Goal: Task Accomplishment & Management: Manage account settings

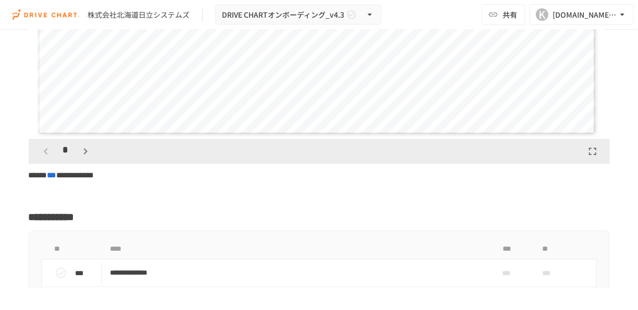
scroll to position [1666, 0]
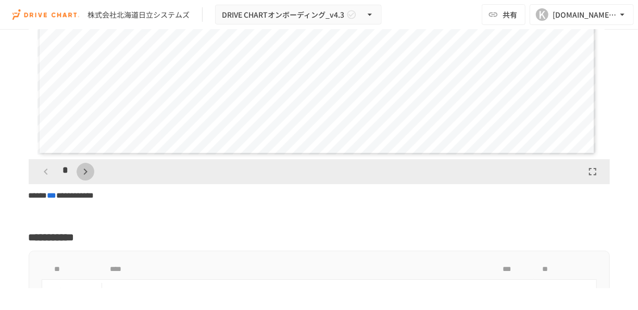
click at [80, 178] on icon "button" at bounding box center [85, 172] width 13 height 13
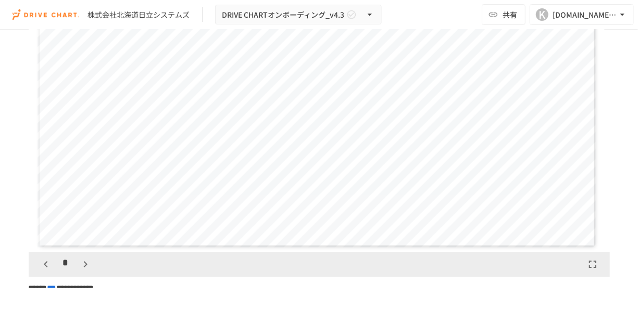
scroll to position [1580, 0]
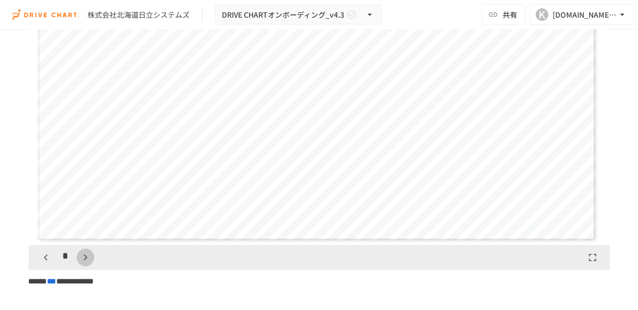
click at [81, 267] on button "button" at bounding box center [86, 258] width 18 height 18
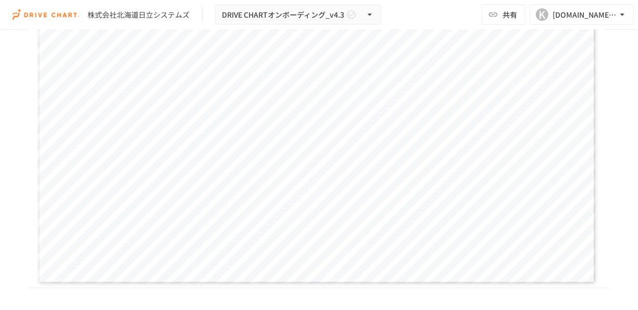
scroll to position [1567, 0]
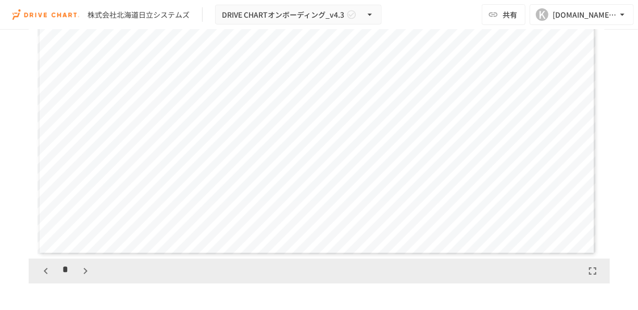
click at [83, 278] on icon "button" at bounding box center [85, 271] width 13 height 13
click at [46, 278] on icon "button" at bounding box center [46, 271] width 13 height 13
click at [83, 278] on icon "button" at bounding box center [85, 271] width 13 height 13
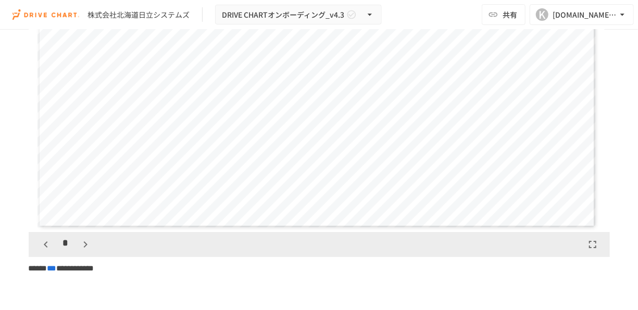
scroll to position [1594, 0]
click at [82, 251] on icon "button" at bounding box center [85, 244] width 13 height 13
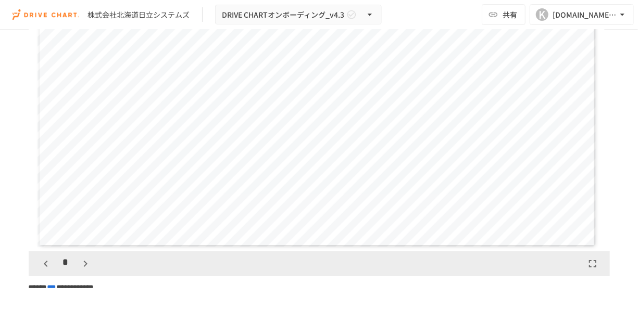
scroll to position [1637, 0]
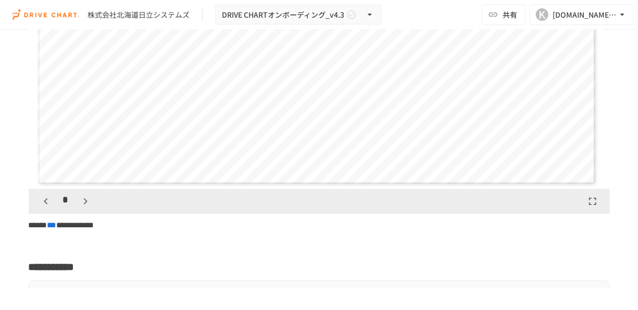
click at [93, 205] on div "*" at bounding box center [66, 202] width 58 height 18
click at [85, 205] on icon "button" at bounding box center [86, 201] width 4 height 6
click at [51, 214] on div "*" at bounding box center [319, 201] width 581 height 25
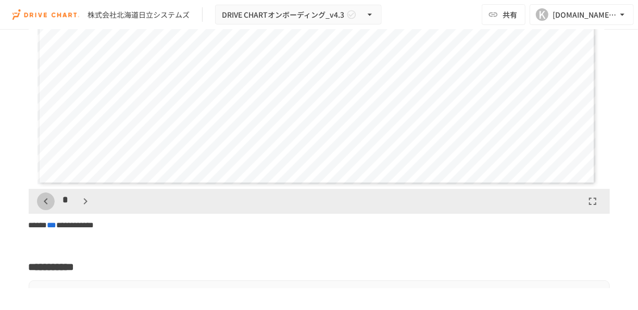
click at [44, 205] on icon "button" at bounding box center [46, 201] width 4 height 6
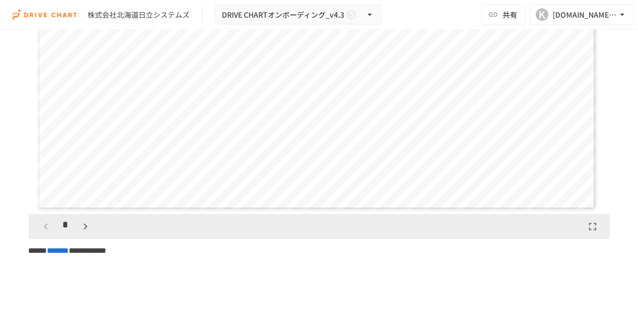
scroll to position [2882, 0]
click at [84, 230] on icon "button" at bounding box center [86, 226] width 4 height 6
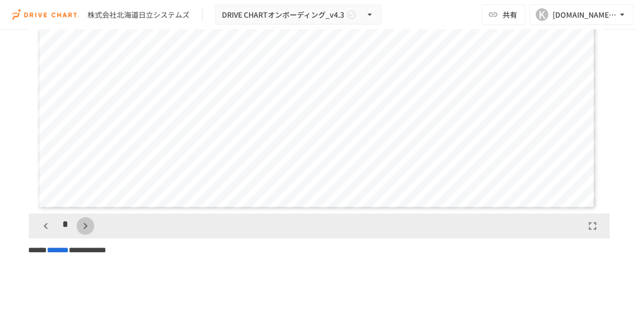
click at [84, 230] on icon "button" at bounding box center [86, 226] width 4 height 6
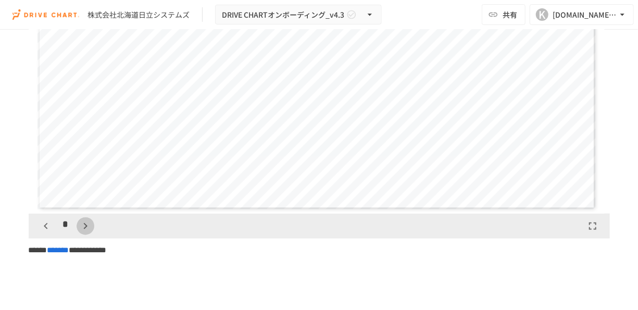
click at [84, 230] on icon "button" at bounding box center [86, 226] width 4 height 6
click at [85, 233] on icon "button" at bounding box center [91, 226] width 13 height 13
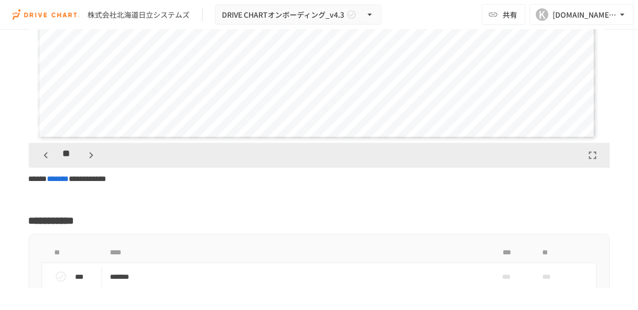
scroll to position [2963, 0]
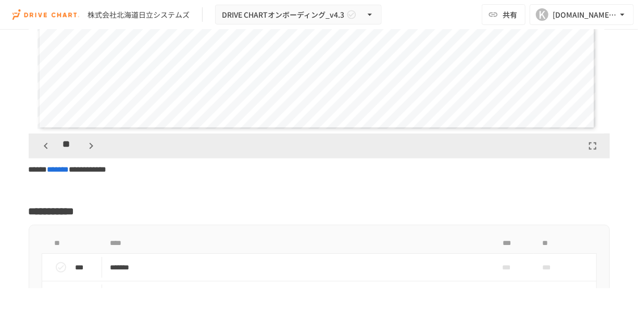
click at [91, 152] on icon "button" at bounding box center [91, 146] width 13 height 13
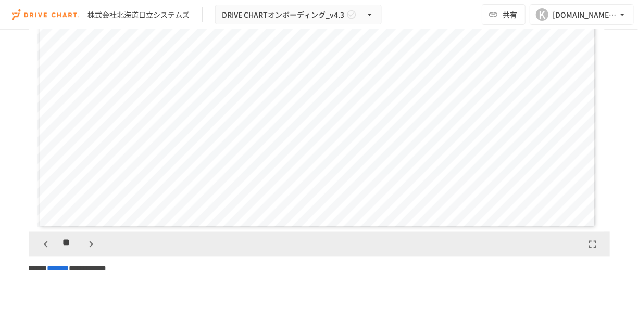
scroll to position [2864, 0]
click at [92, 251] on icon "button" at bounding box center [91, 245] width 13 height 13
click at [92, 254] on div "**" at bounding box center [68, 245] width 63 height 18
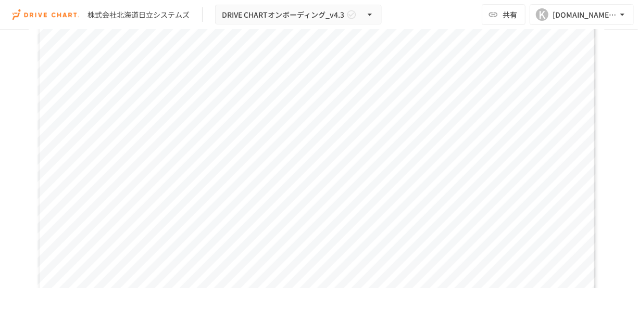
scroll to position [1645, 0]
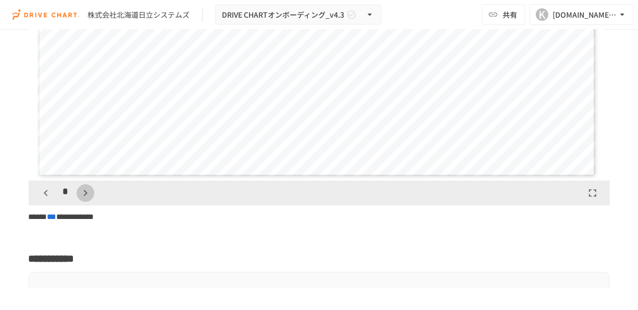
click at [86, 199] on icon "button" at bounding box center [85, 193] width 13 height 13
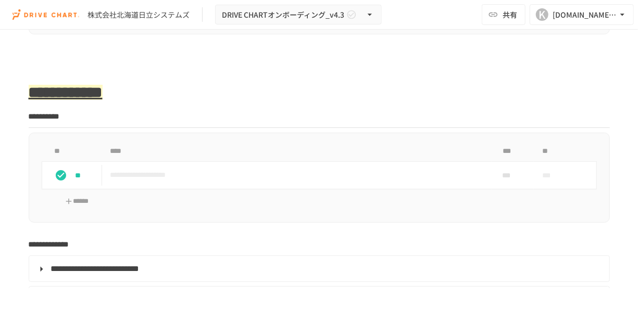
scroll to position [1144, 0]
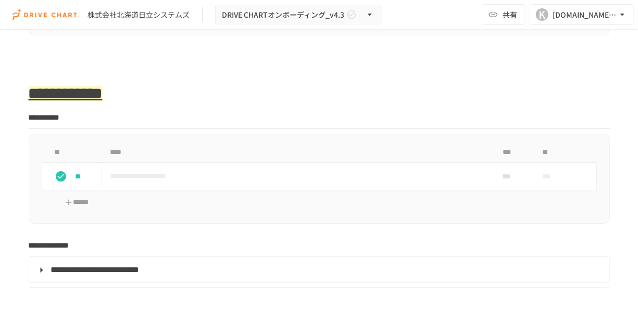
click at [116, 274] on span "**********" at bounding box center [95, 270] width 89 height 8
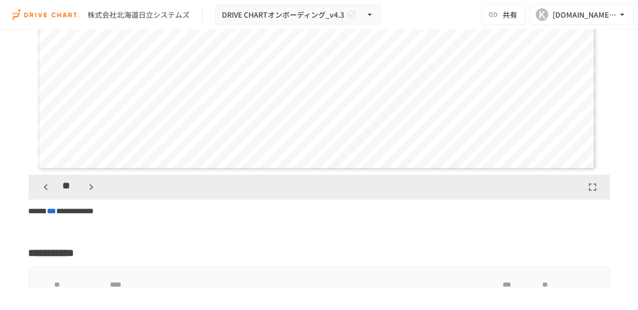
scroll to position [2314, 0]
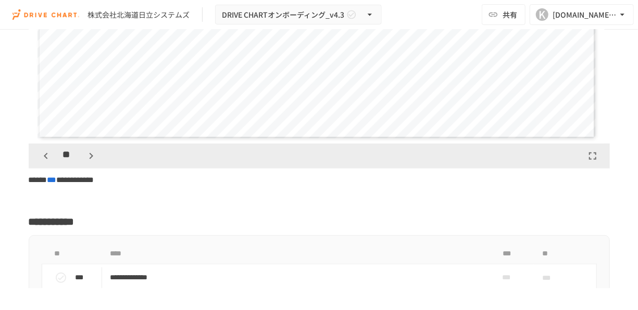
click at [91, 163] on icon "button" at bounding box center [91, 156] width 13 height 13
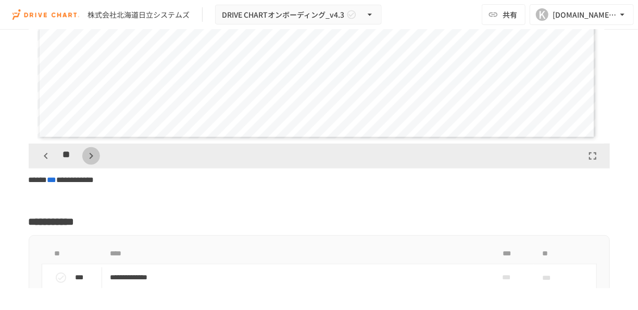
scroll to position [4516, 0]
click at [91, 163] on icon "button" at bounding box center [91, 156] width 13 height 13
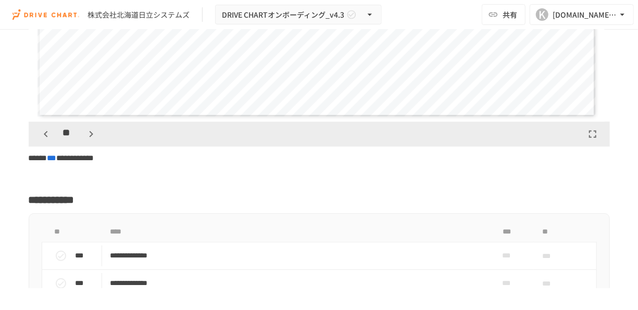
scroll to position [2350, 0]
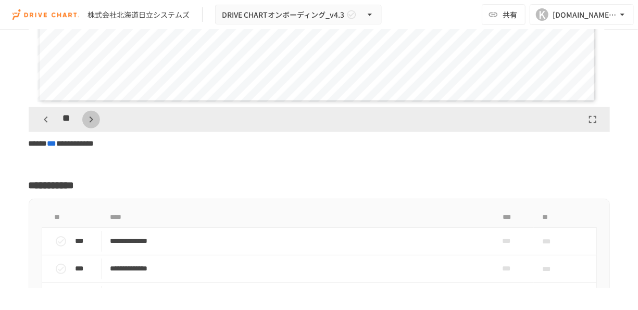
click at [88, 126] on icon "button" at bounding box center [91, 120] width 13 height 13
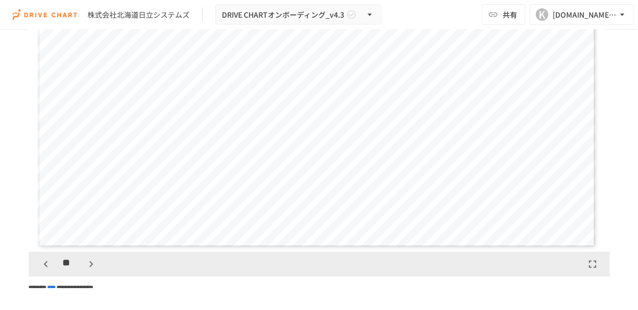
scroll to position [2206, 0]
click at [95, 270] on icon "button" at bounding box center [91, 263] width 13 height 13
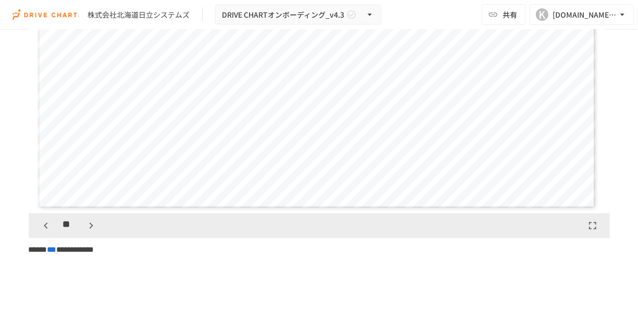
scroll to position [2246, 0]
click at [85, 230] on icon "button" at bounding box center [91, 224] width 13 height 13
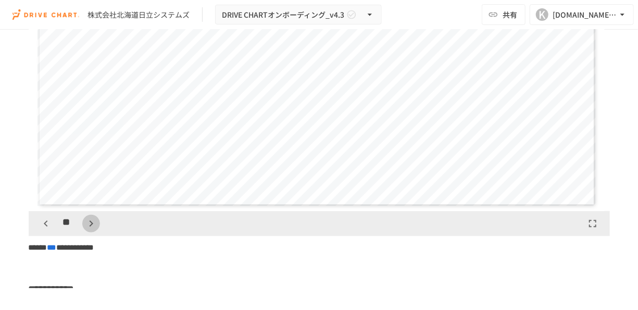
scroll to position [7097, 0]
click at [85, 230] on icon "button" at bounding box center [91, 224] width 13 height 13
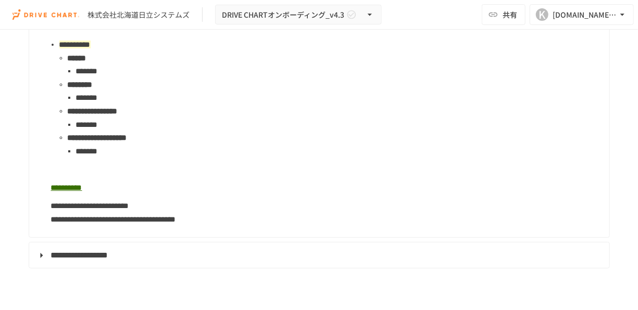
scroll to position [1796, 0]
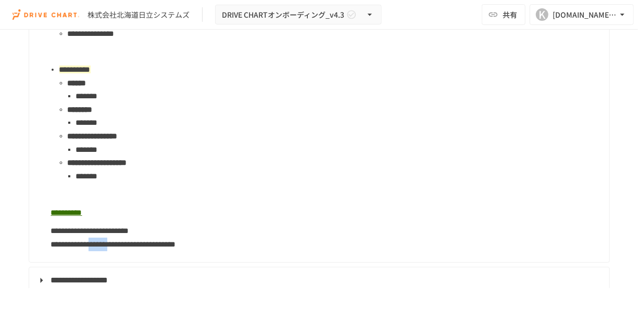
drag, startPoint x: 146, startPoint y: 263, endPoint x: 202, endPoint y: 265, distance: 55.8
click at [176, 248] on span "**********" at bounding box center [113, 245] width 125 height 8
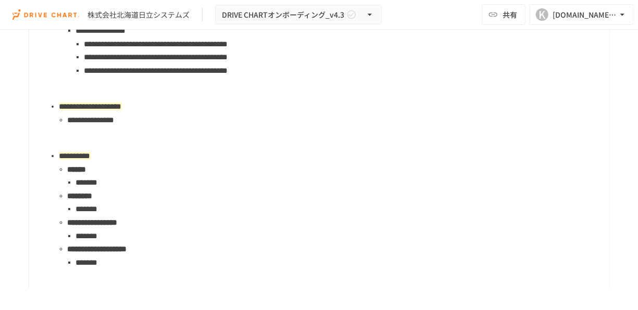
click at [201, 216] on li "*******" at bounding box center [338, 210] width 525 height 14
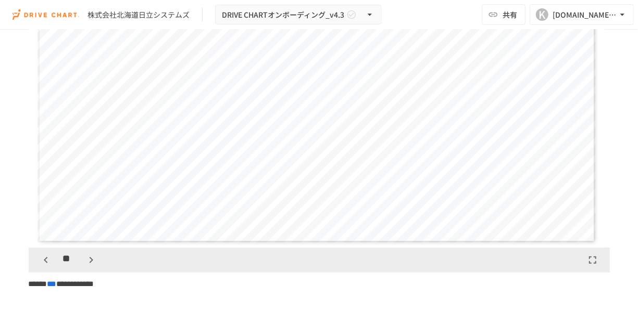
scroll to position [2220, 0]
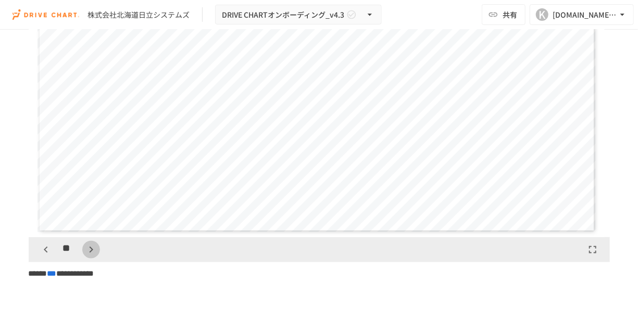
click at [91, 256] on icon "button" at bounding box center [91, 250] width 13 height 13
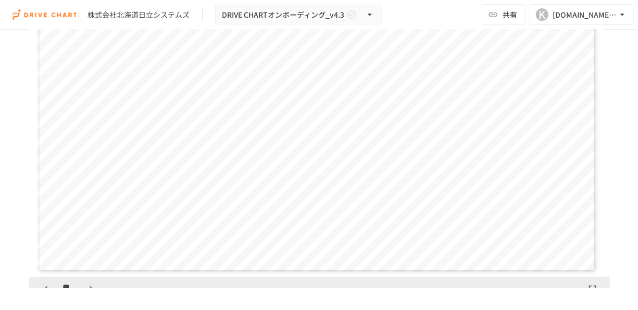
scroll to position [2205, 0]
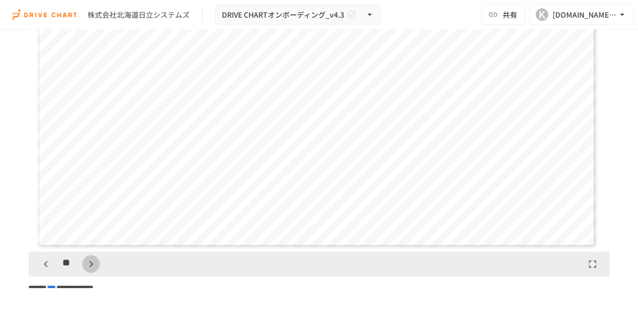
click at [90, 268] on icon "button" at bounding box center [91, 264] width 4 height 6
click at [89, 271] on icon "button" at bounding box center [91, 264] width 13 height 13
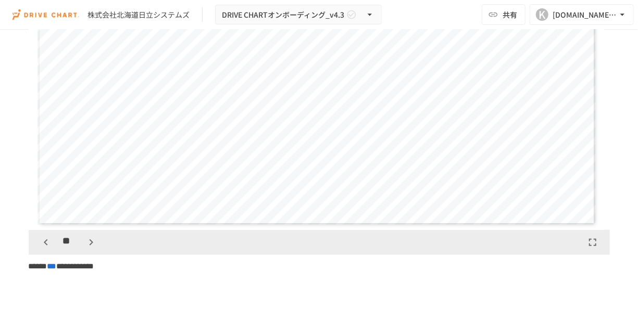
scroll to position [2228, 0]
drag, startPoint x: 95, startPoint y: 254, endPoint x: 91, endPoint y: 259, distance: 6.4
click at [91, 254] on div "**" at bounding box center [319, 241] width 581 height 25
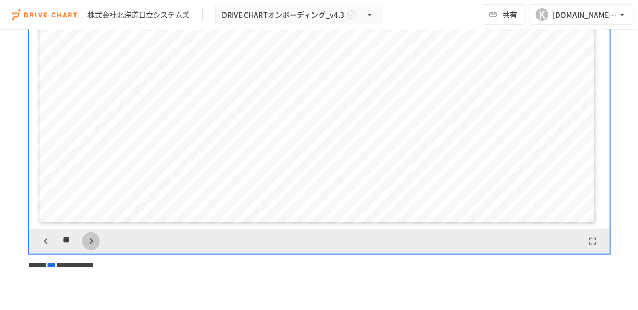
click at [91, 248] on icon "button" at bounding box center [91, 241] width 13 height 13
click at [91, 251] on div "**" at bounding box center [68, 242] width 63 height 18
click at [46, 248] on icon "button" at bounding box center [46, 241] width 13 height 13
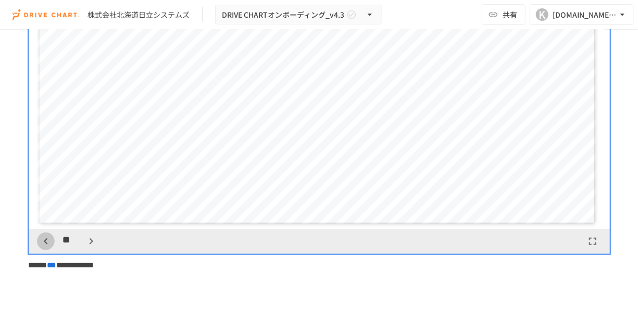
click at [46, 248] on icon "button" at bounding box center [46, 241] width 13 height 13
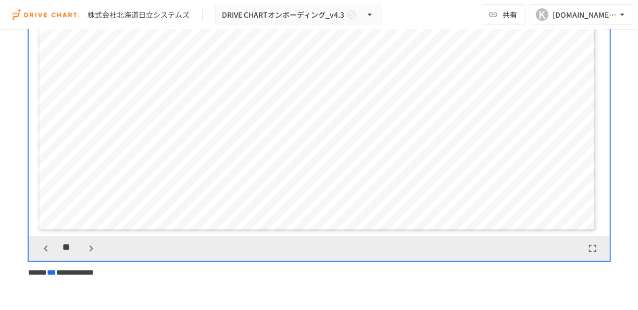
scroll to position [2224, 0]
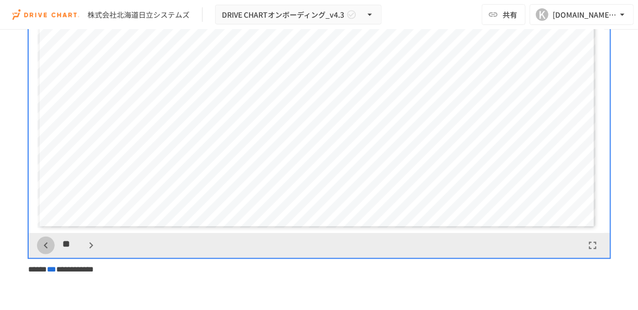
click at [44, 249] on icon "button" at bounding box center [46, 246] width 4 height 6
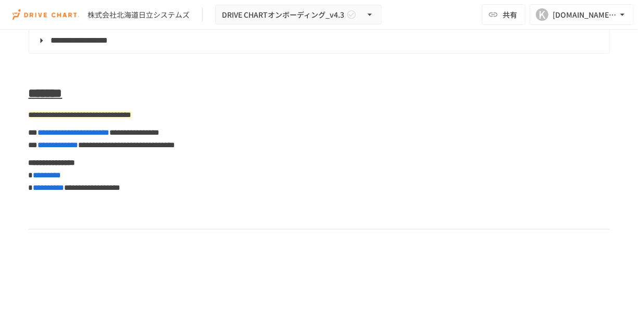
scroll to position [5505, 0]
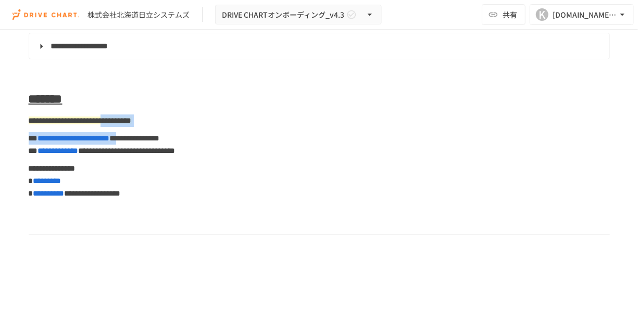
drag, startPoint x: 188, startPoint y: 227, endPoint x: 155, endPoint y: 204, distance: 39.6
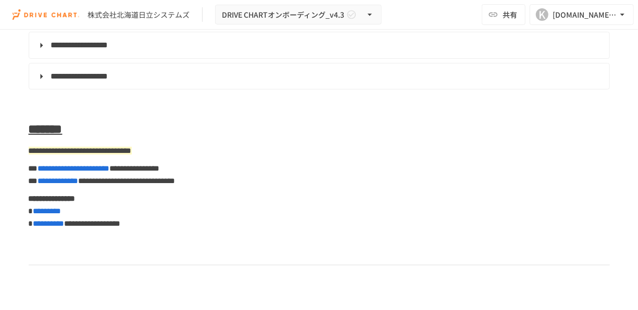
click at [134, 107] on p at bounding box center [319, 101] width 581 height 14
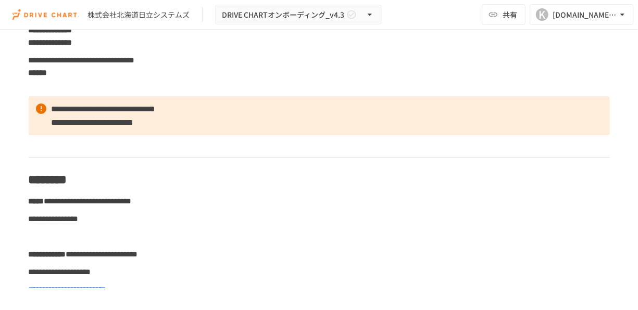
scroll to position [0, 0]
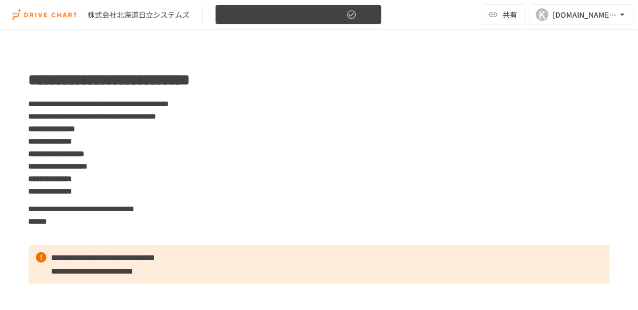
click at [285, 13] on span "DRIVE CHARTオンボーディング_v4.3" at bounding box center [283, 14] width 122 height 13
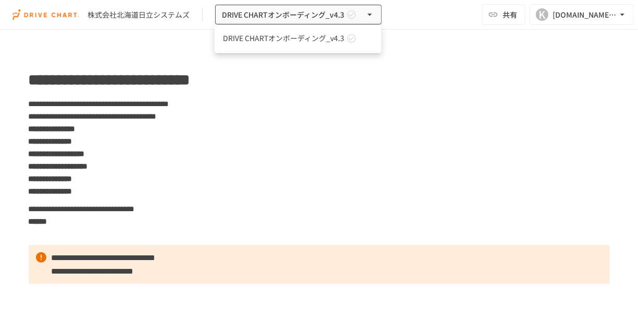
click at [162, 88] on div at bounding box center [319, 155] width 638 height 310
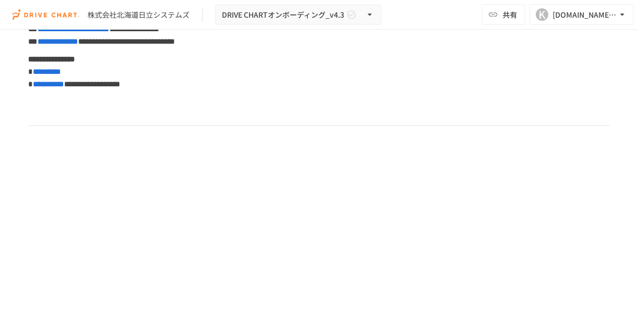
scroll to position [5616, 0]
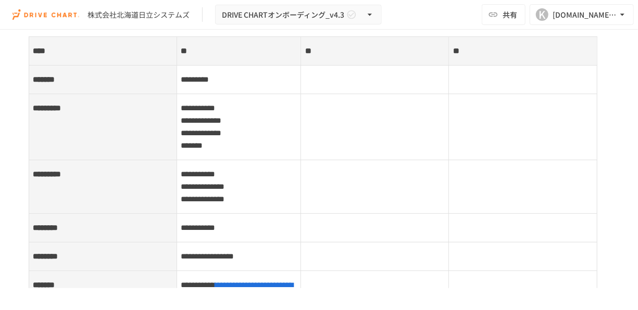
click at [204, 178] on span "**********" at bounding box center [198, 174] width 34 height 8
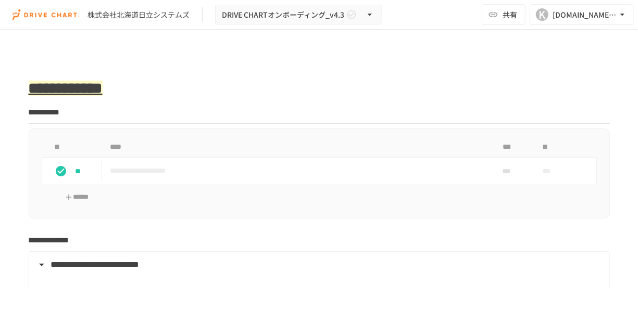
scroll to position [924, 0]
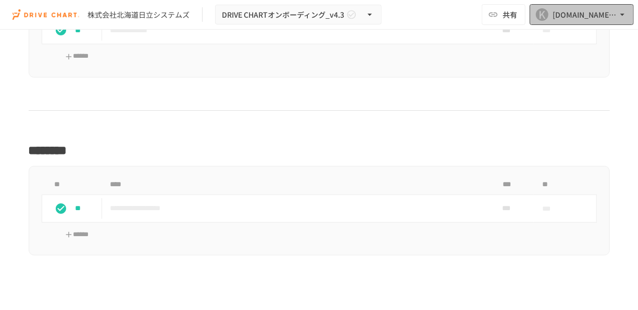
click at [542, 16] on div "K" at bounding box center [542, 14] width 13 height 13
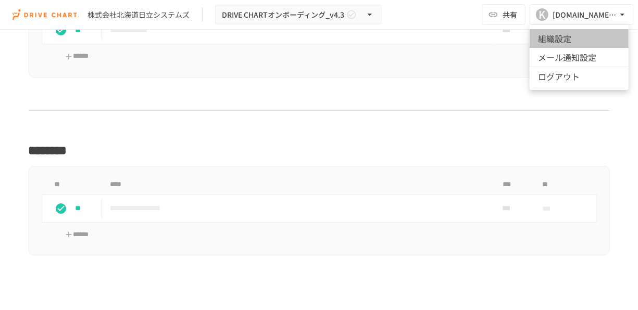
click at [558, 41] on li "組織設定" at bounding box center [579, 38] width 99 height 19
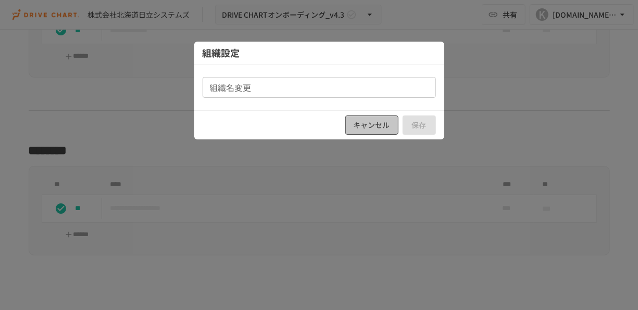
click at [373, 123] on button "キャンセル" at bounding box center [371, 125] width 53 height 19
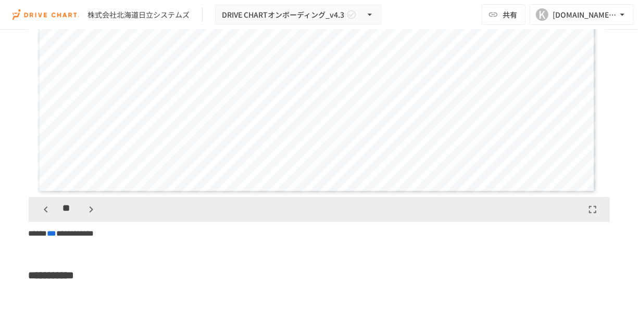
scroll to position [2268, 0]
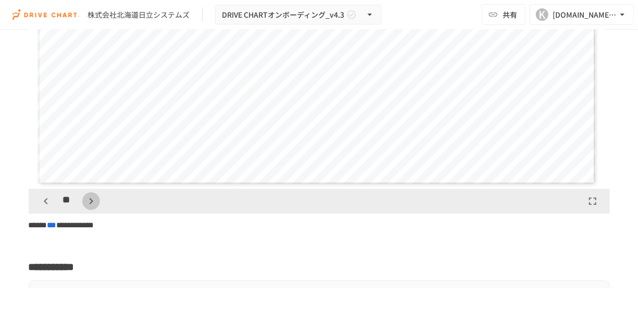
click at [94, 208] on icon "button" at bounding box center [91, 201] width 13 height 13
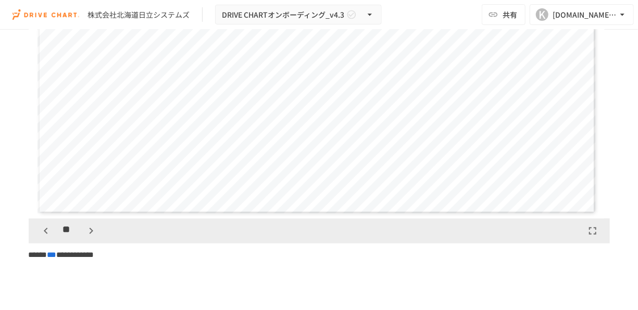
scroll to position [2239, 0]
click at [89, 237] on icon "button" at bounding box center [91, 231] width 13 height 13
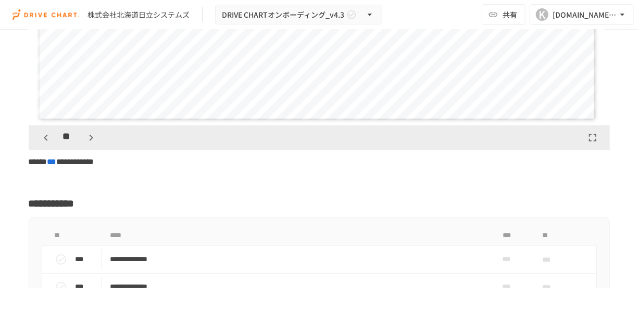
scroll to position [2343, 0]
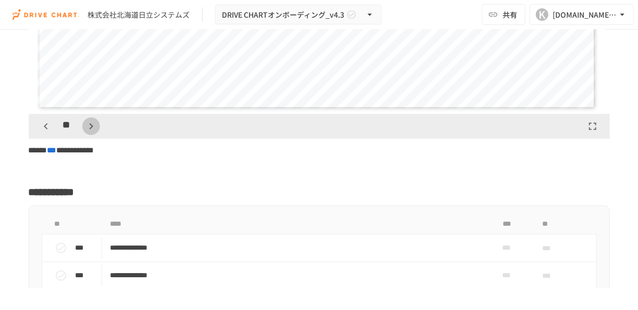
click at [89, 133] on icon "button" at bounding box center [91, 126] width 13 height 13
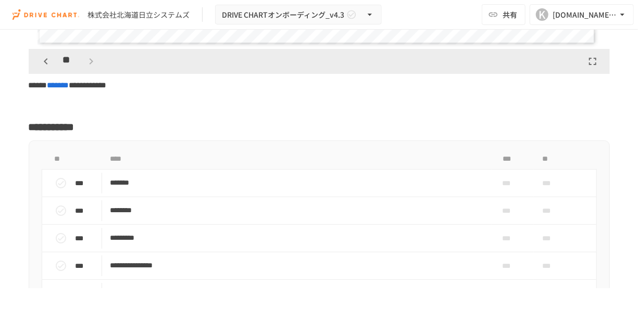
scroll to position [3670, 0]
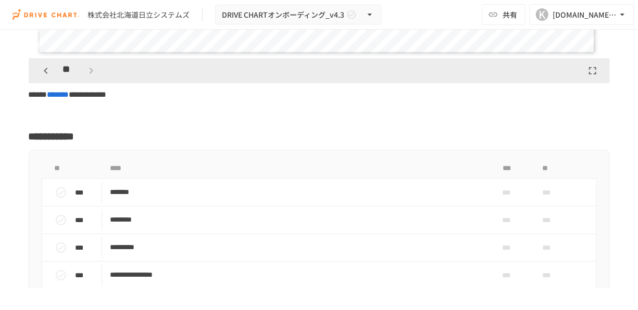
click at [100, 83] on div "**" at bounding box center [319, 70] width 581 height 25
click at [85, 80] on div "**" at bounding box center [68, 71] width 63 height 18
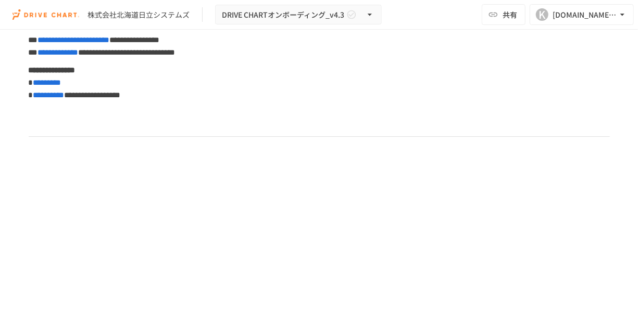
scroll to position [5604, 0]
